Goal: Information Seeking & Learning: Learn about a topic

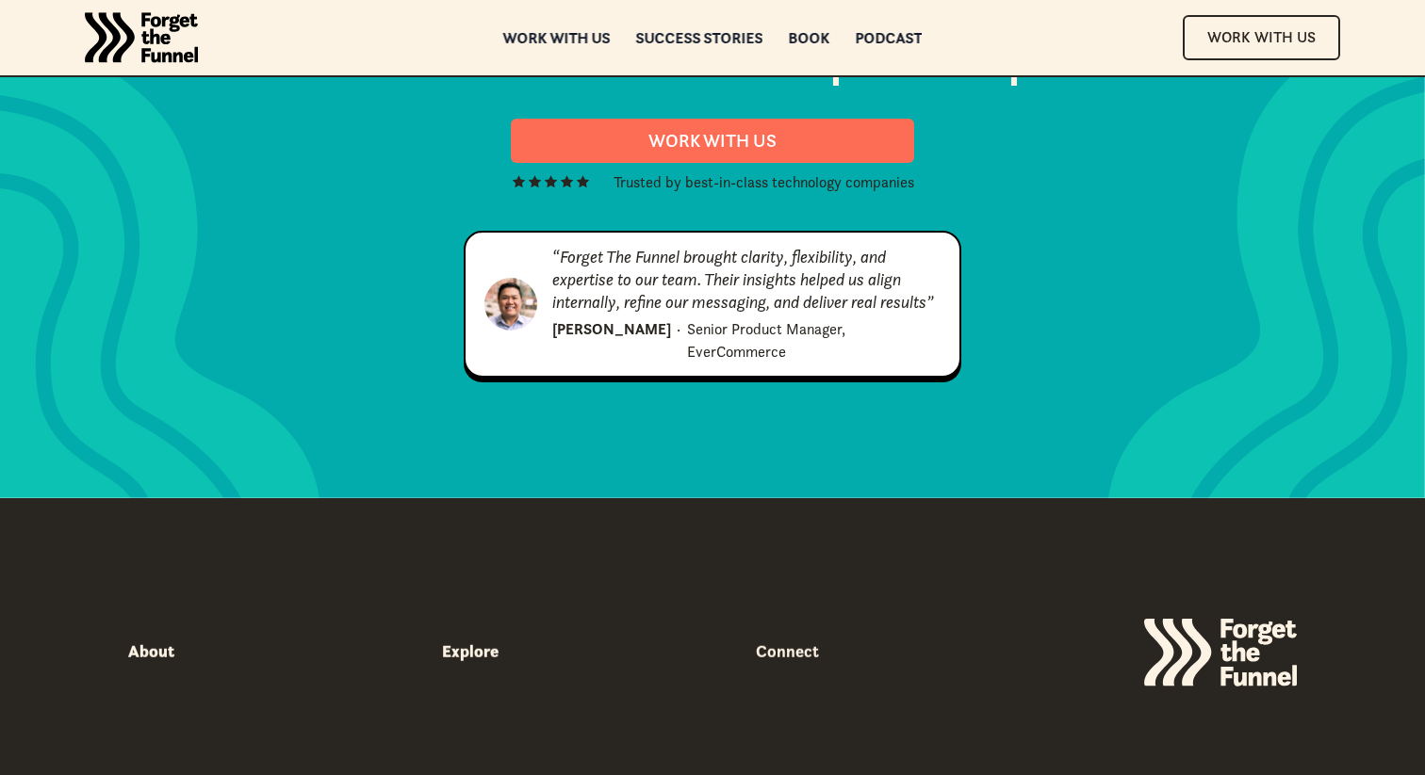
scroll to position [9634, 0]
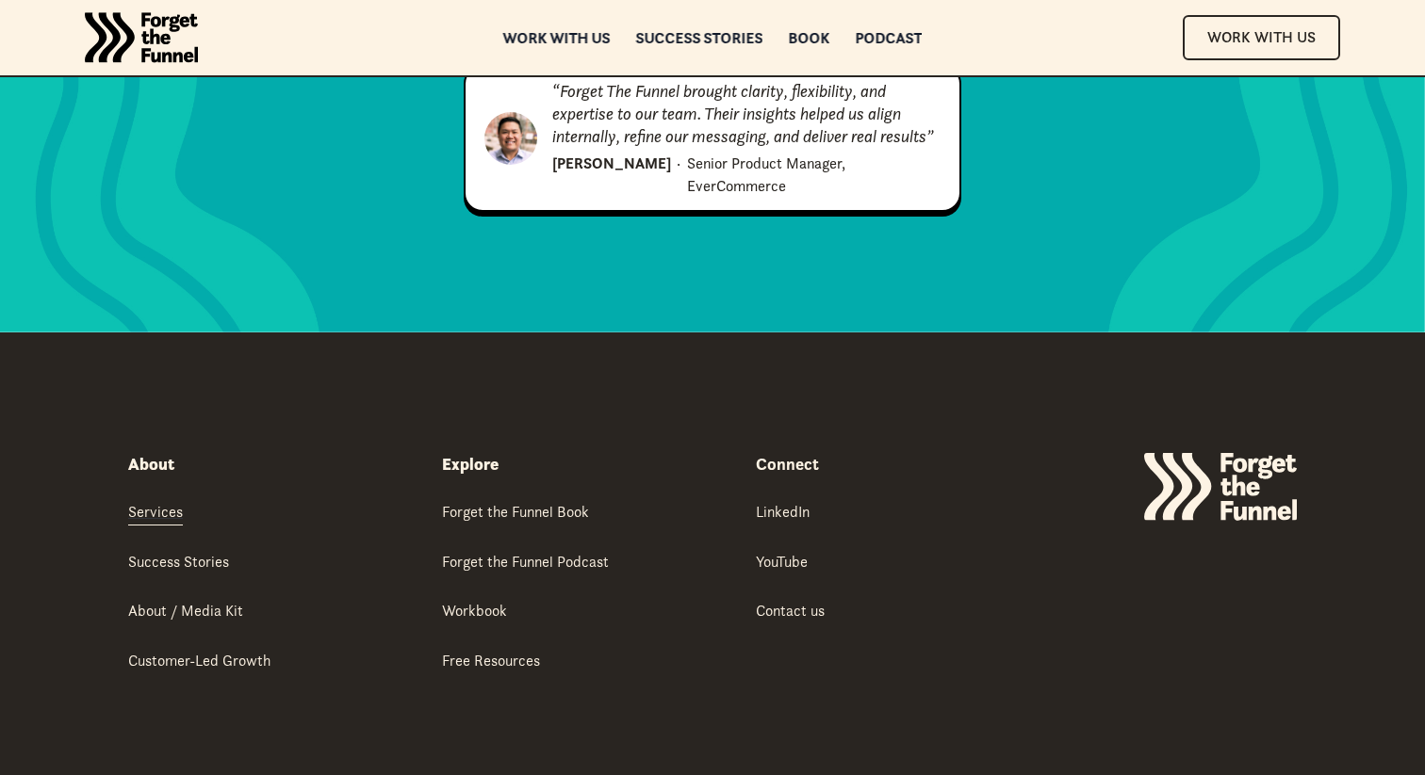
click at [153, 501] on div "Services" at bounding box center [155, 511] width 55 height 21
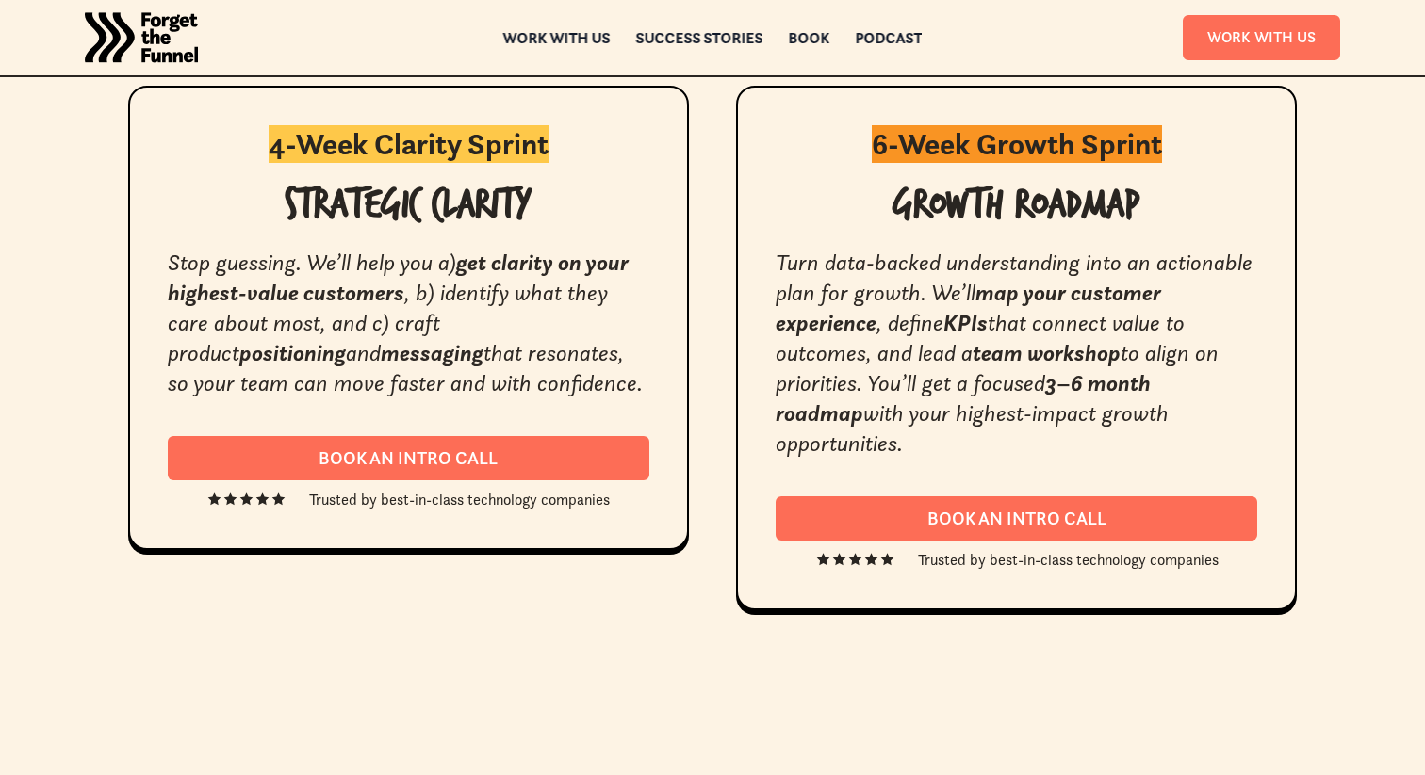
scroll to position [3489, 0]
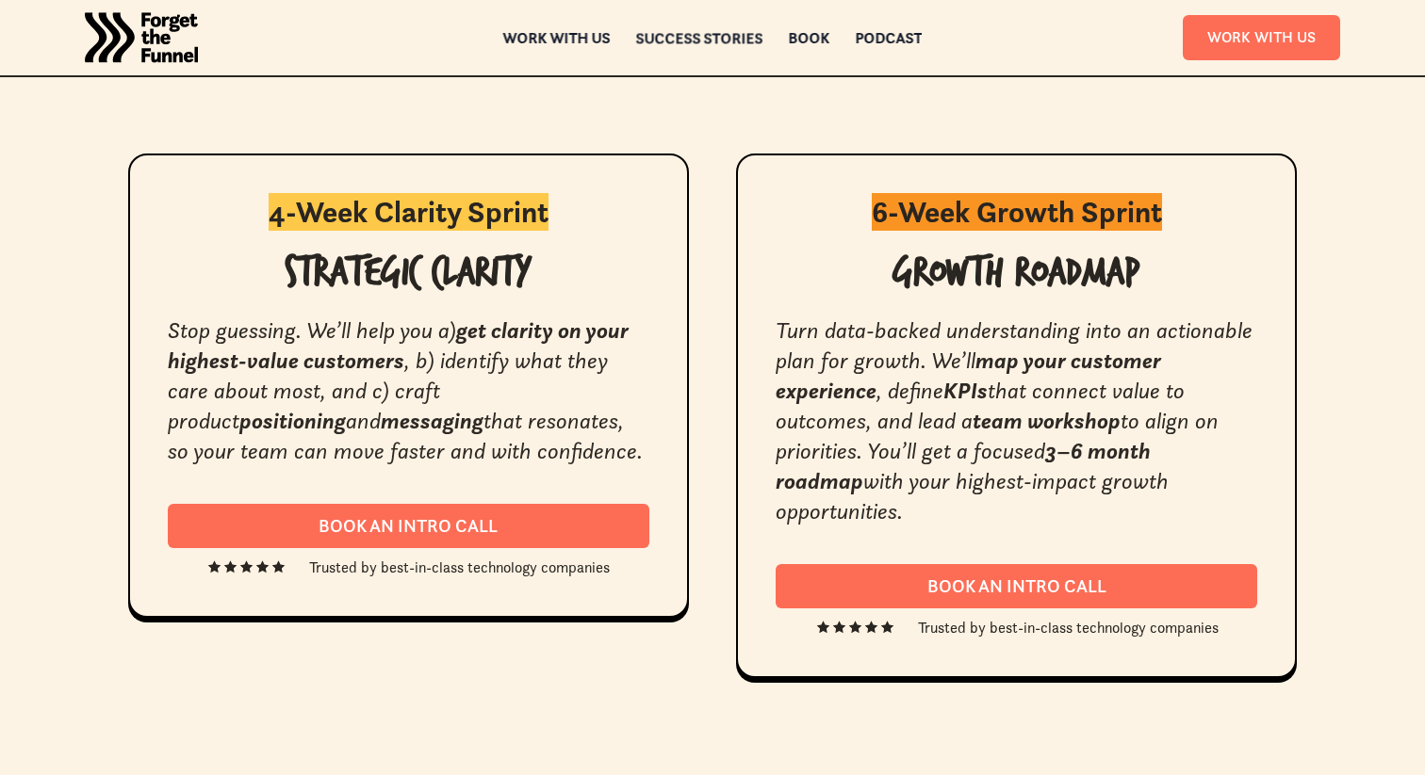
click at [696, 41] on div "Success Stories" at bounding box center [699, 38] width 127 height 13
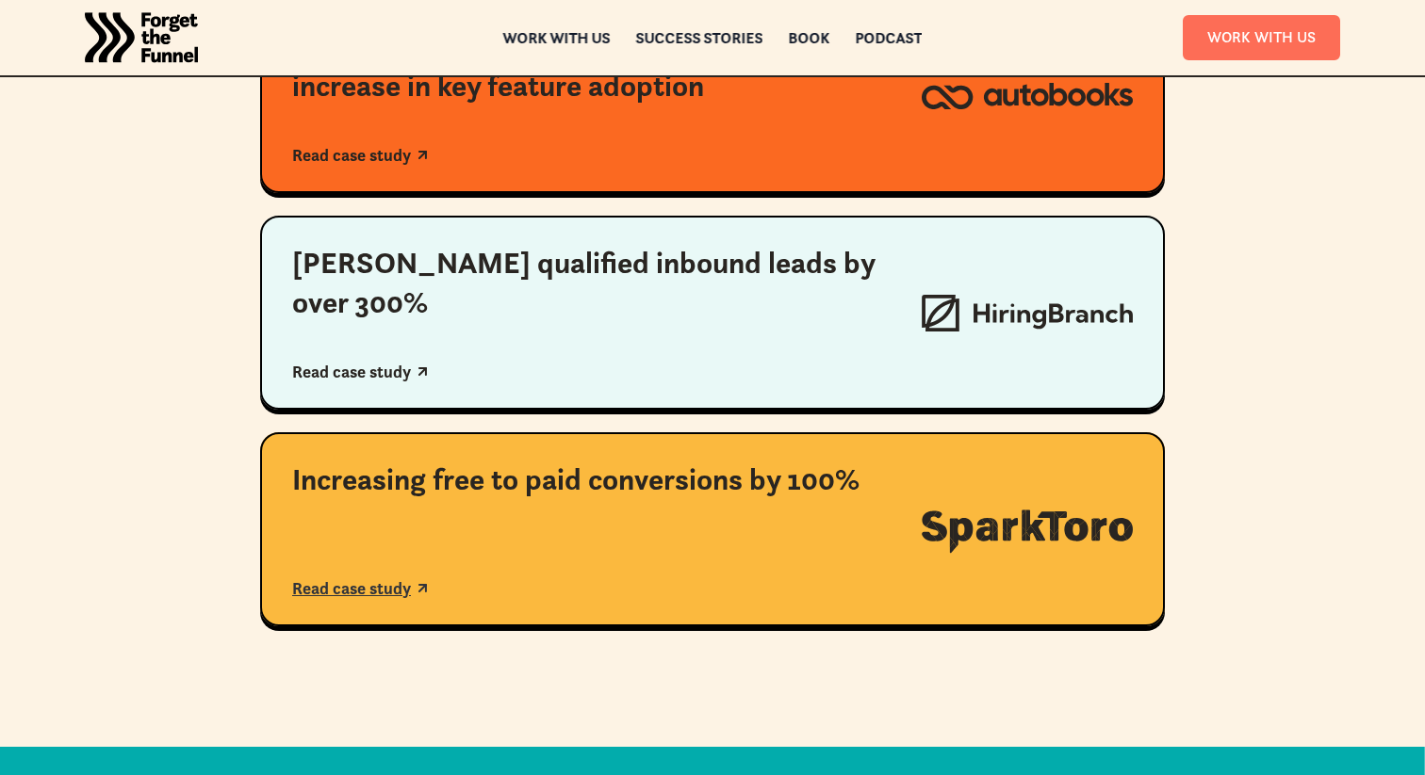
scroll to position [1339, 0]
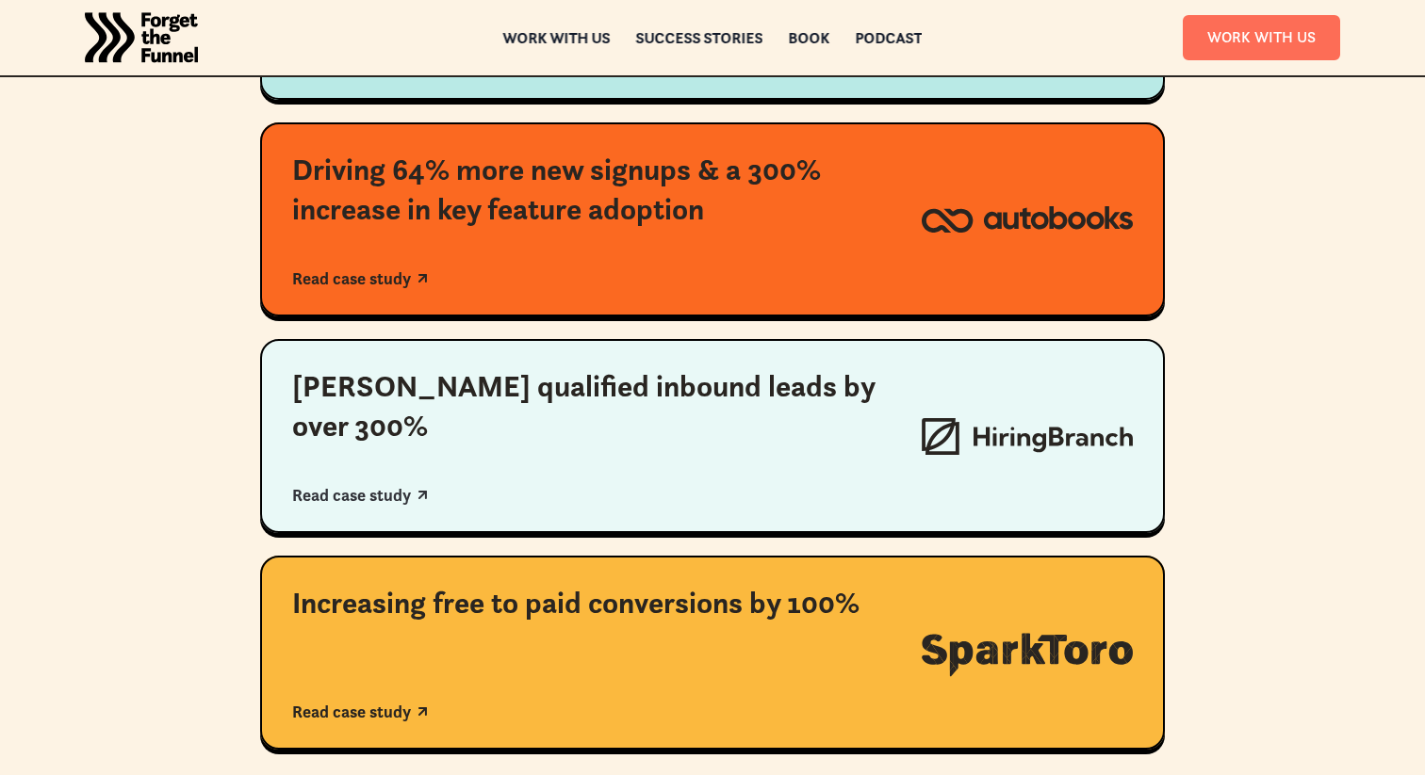
click at [387, 401] on div "[PERSON_NAME] qualified inbound leads by over 300%" at bounding box center [590, 406] width 597 height 78
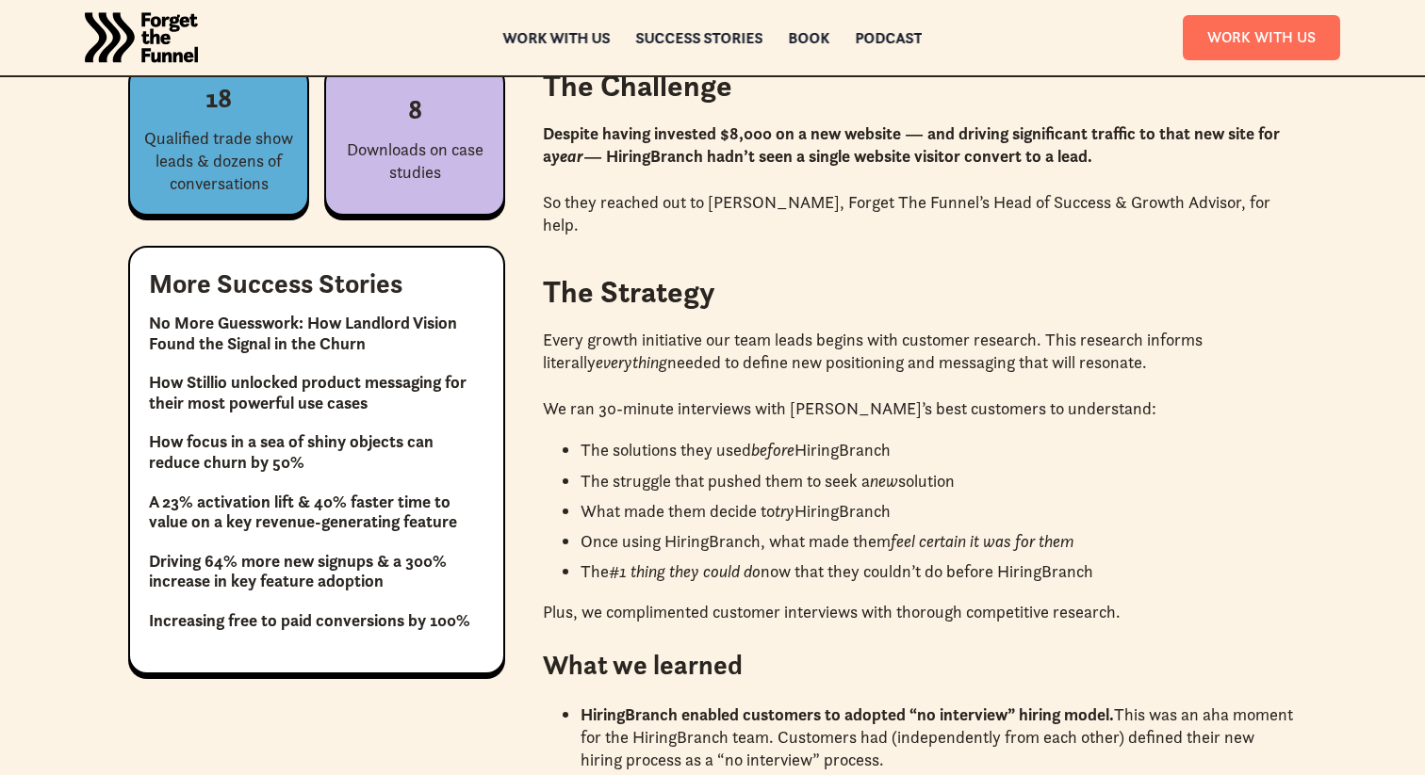
scroll to position [973, 0]
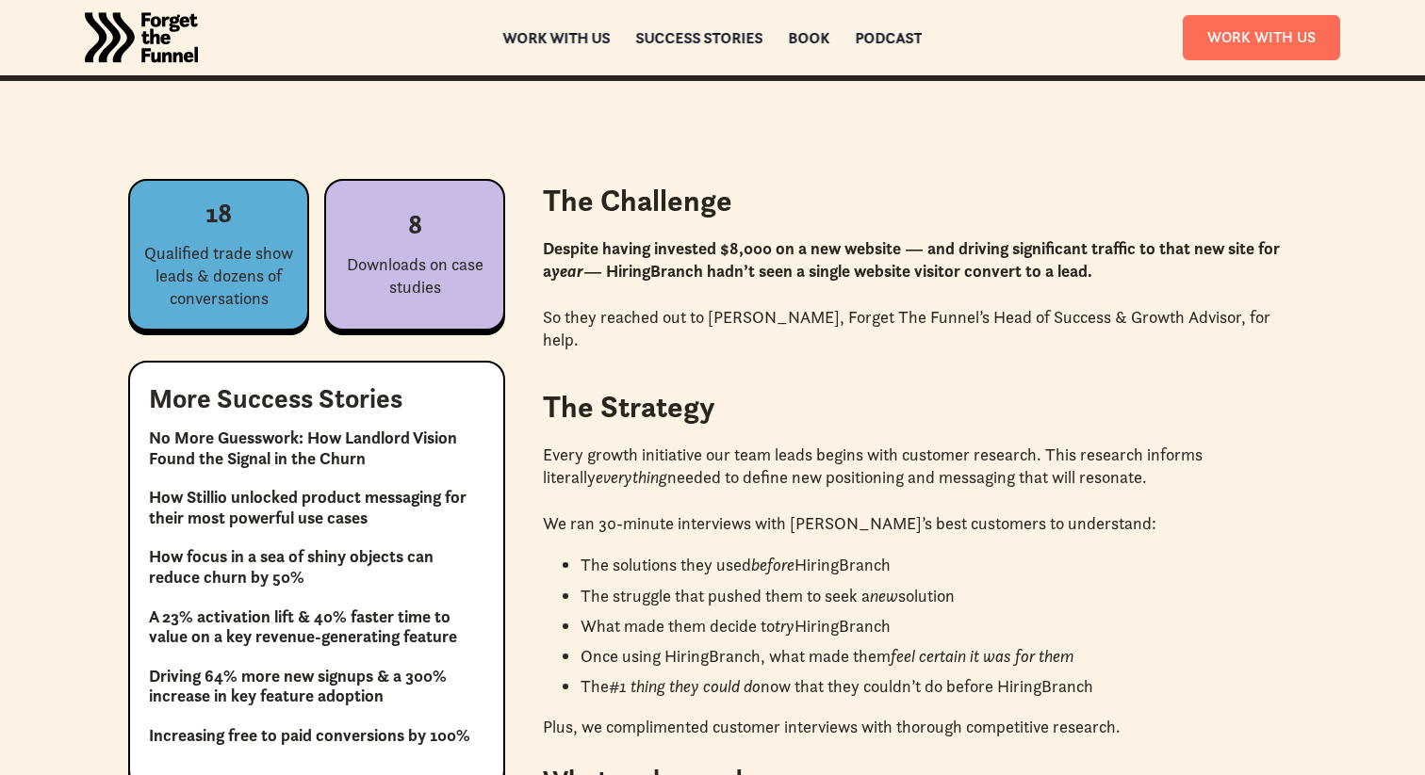
click at [405, 264] on div "Downloads on case studies" at bounding box center [415, 275] width 162 height 45
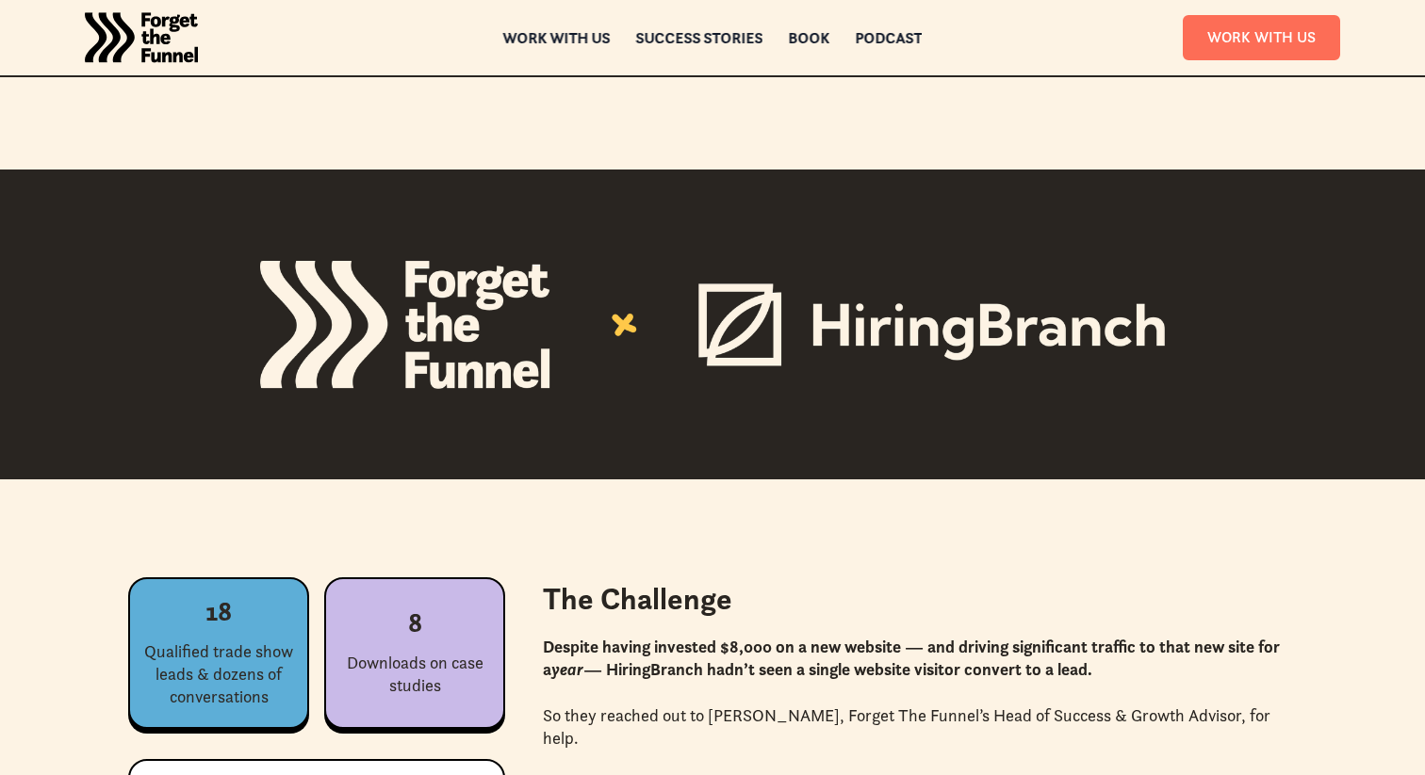
scroll to position [316, 0]
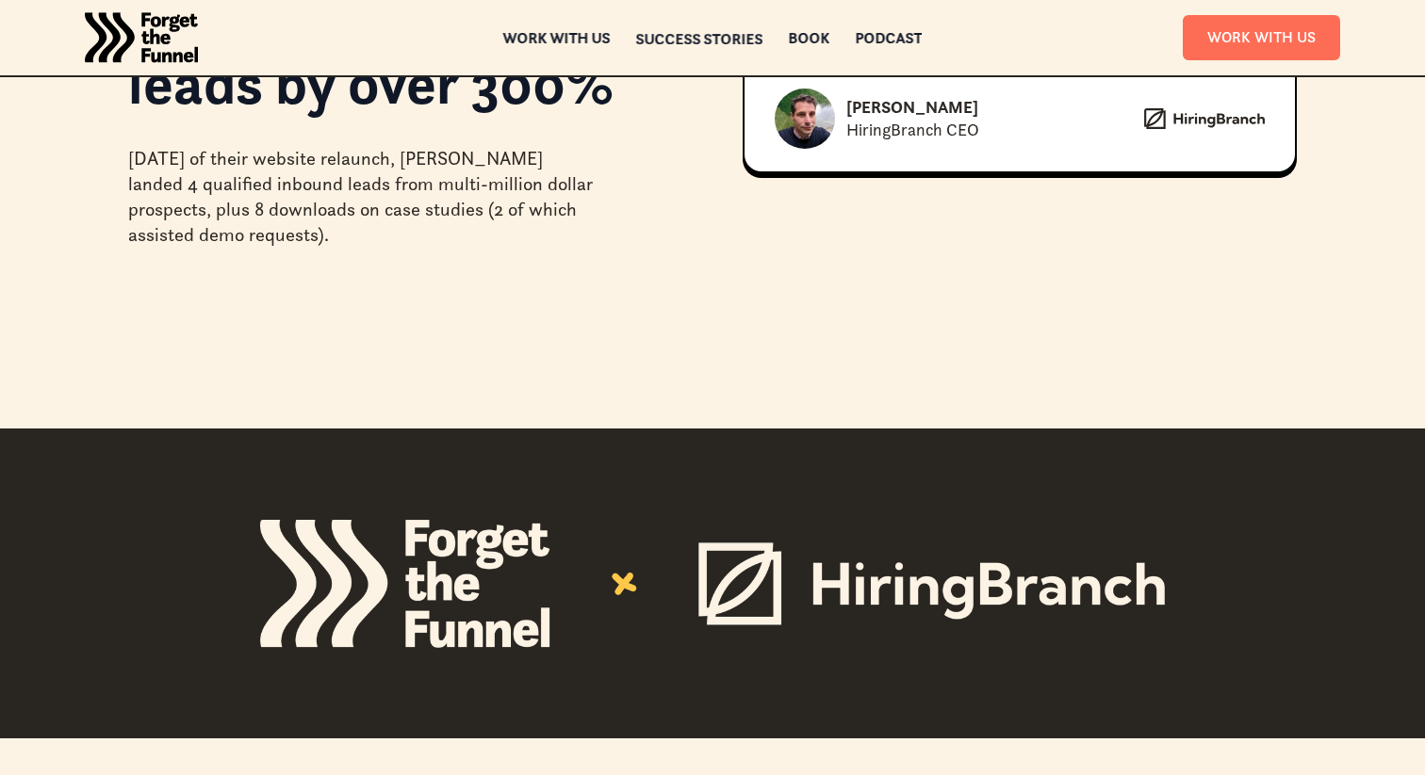
click at [724, 35] on div "Success Stories" at bounding box center [699, 38] width 127 height 13
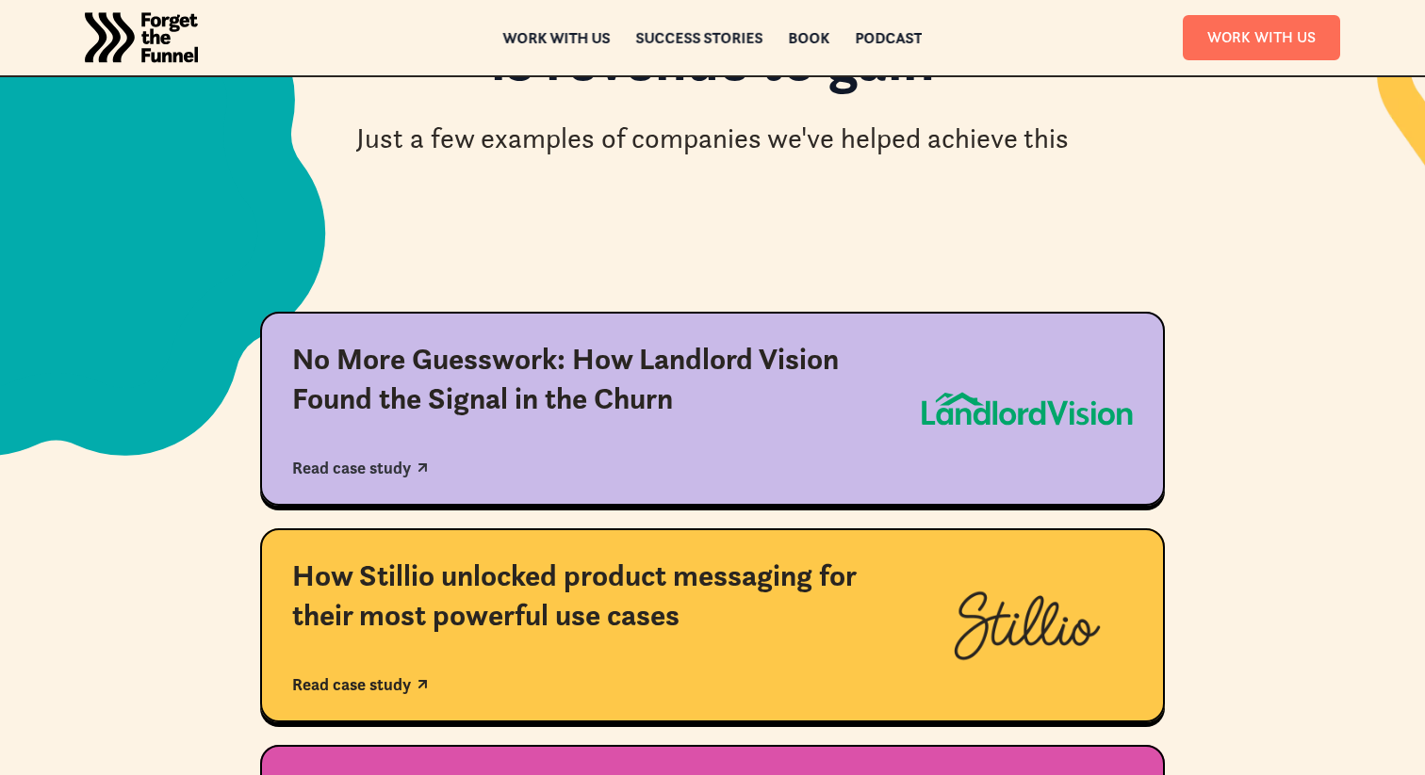
scroll to position [452, 0]
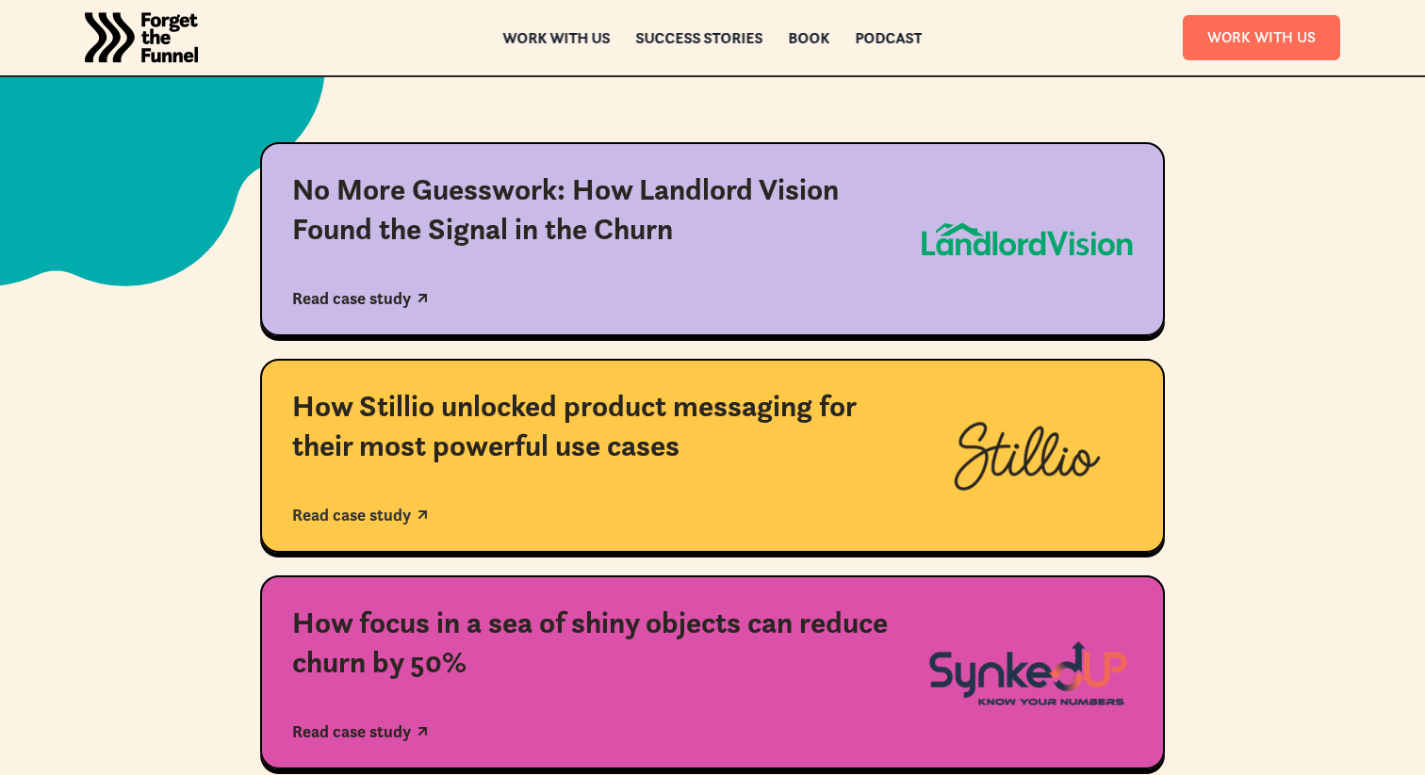
click at [482, 462] on div "How Stillio unlocked product messaging for their most powerful use cases" at bounding box center [590, 426] width 597 height 78
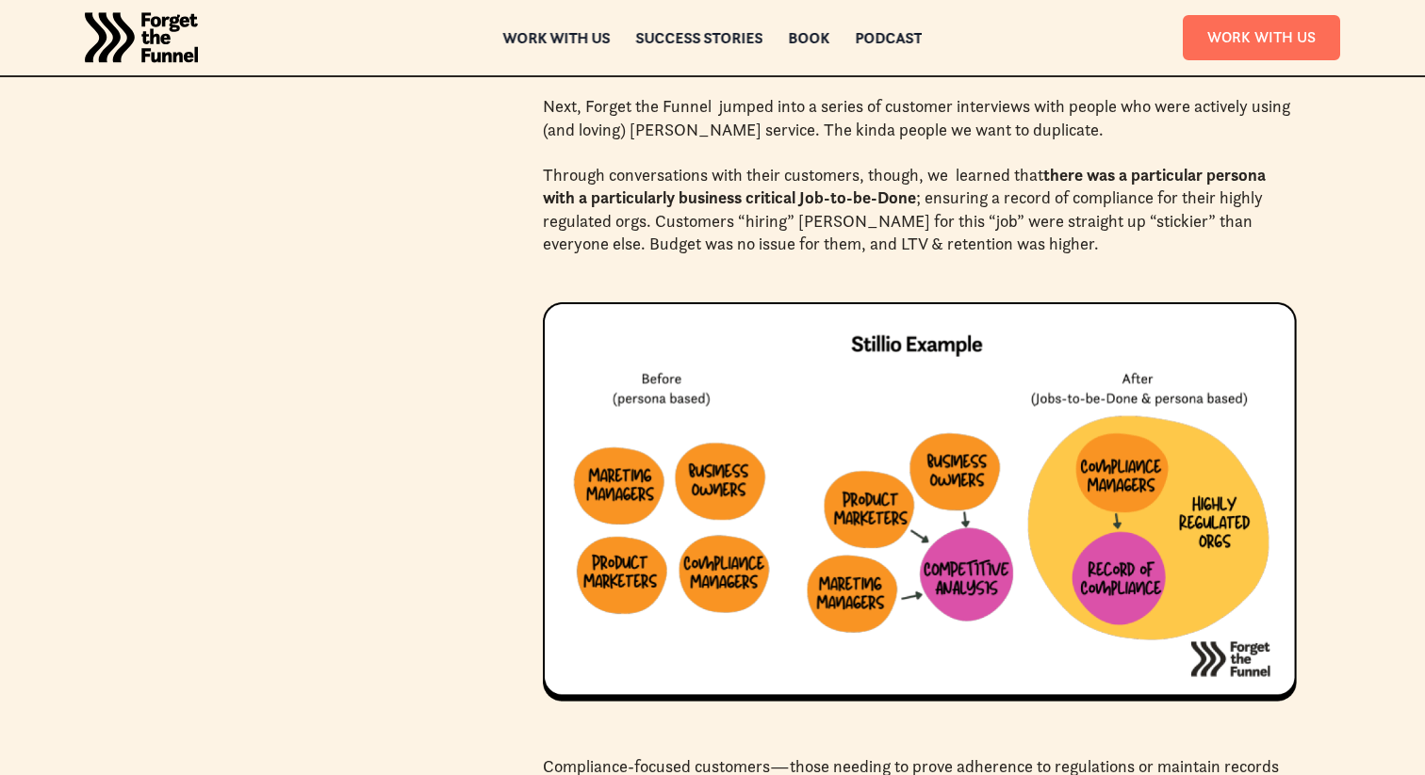
scroll to position [2893, 0]
